Goal: Navigation & Orientation: Find specific page/section

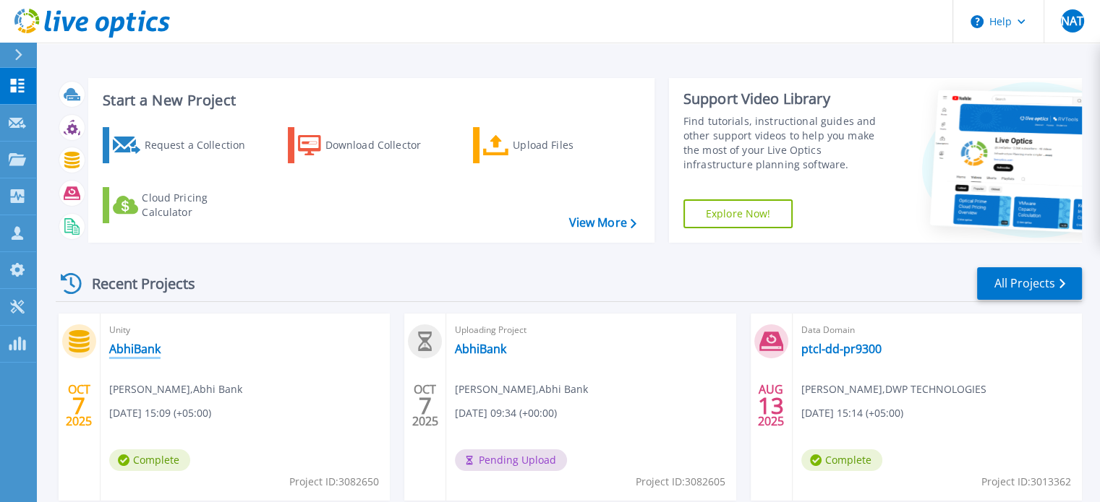
click at [135, 345] on link "AbhiBank" at bounding box center [134, 349] width 51 height 14
